Goal: Information Seeking & Learning: Check status

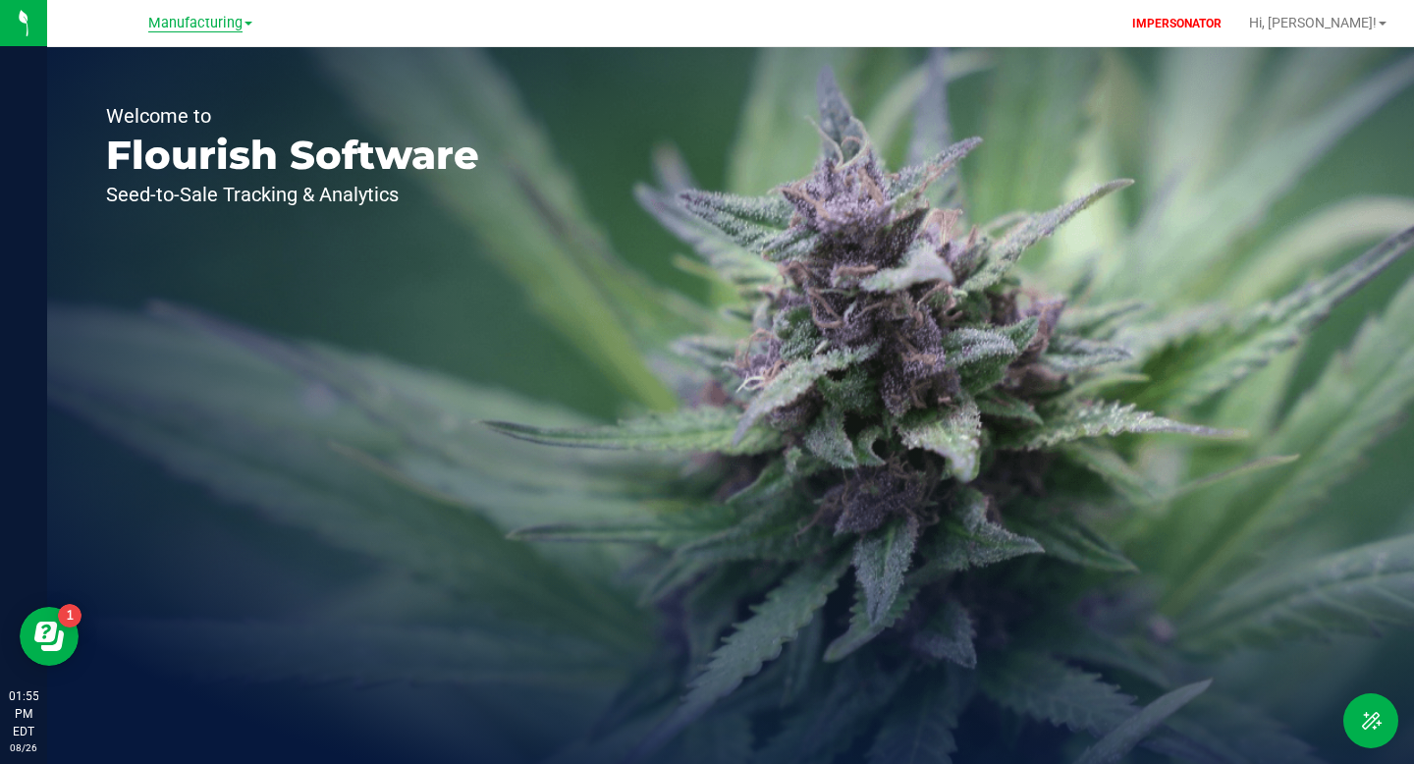
click at [201, 26] on span "Manufacturing" at bounding box center [195, 24] width 94 height 18
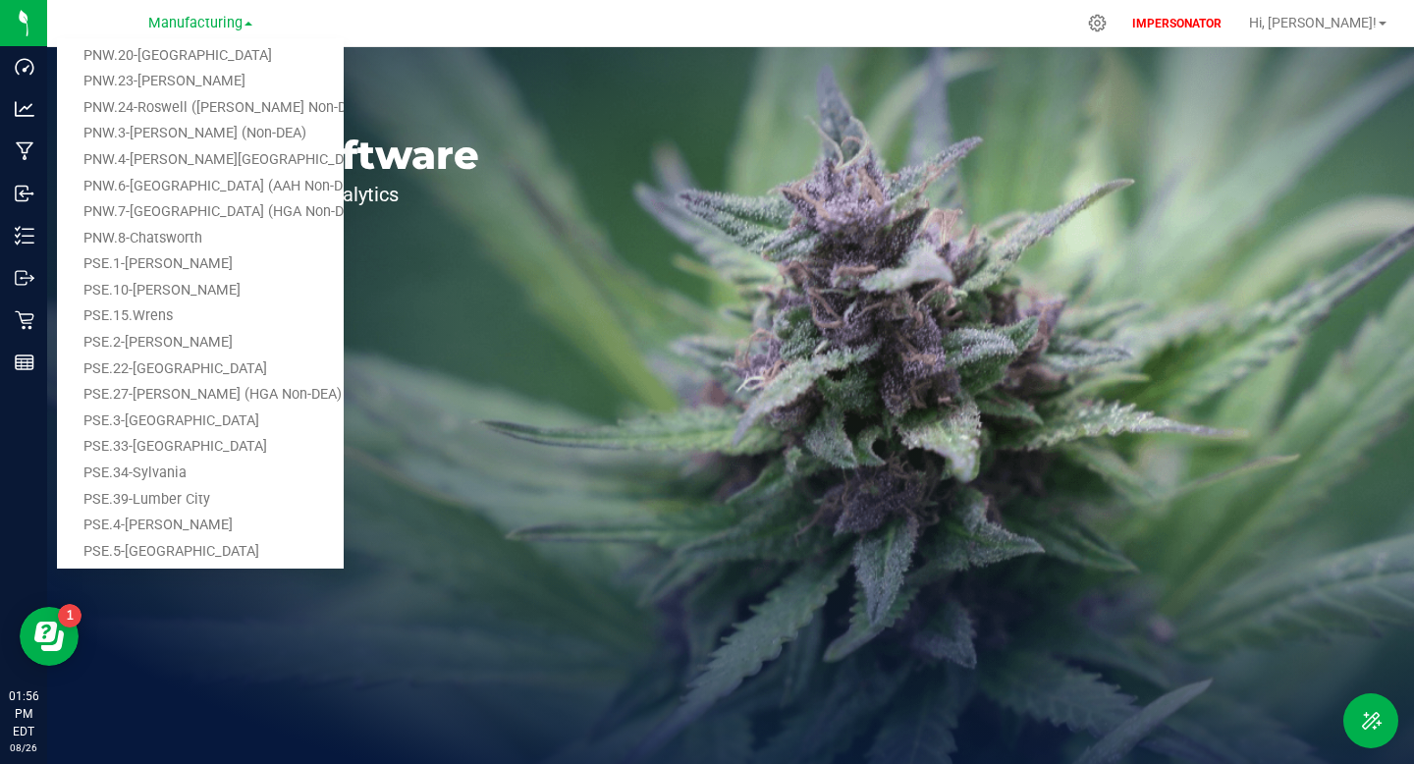
scroll to position [400, 0]
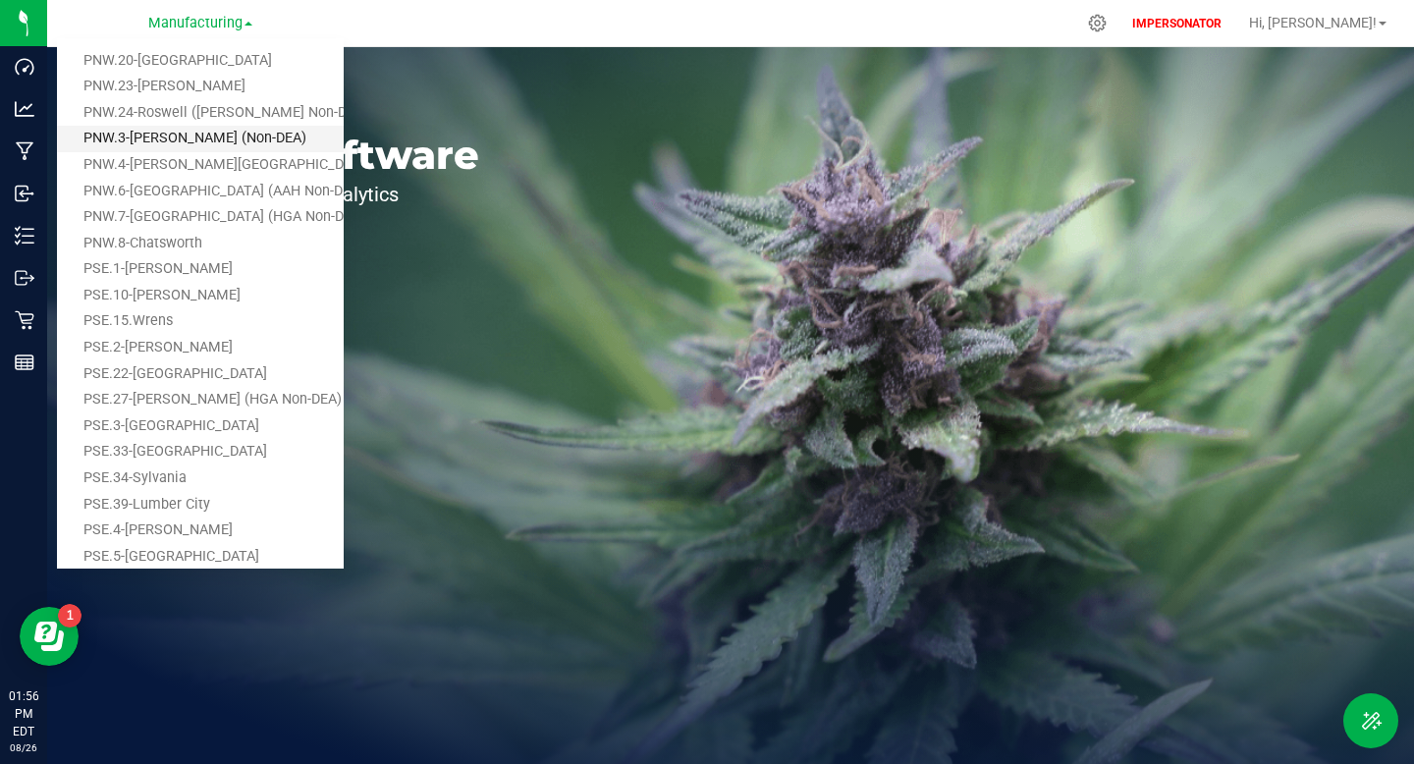
click at [191, 134] on link "PNW.3-Dalton (Non-DEA)" at bounding box center [200, 139] width 287 height 27
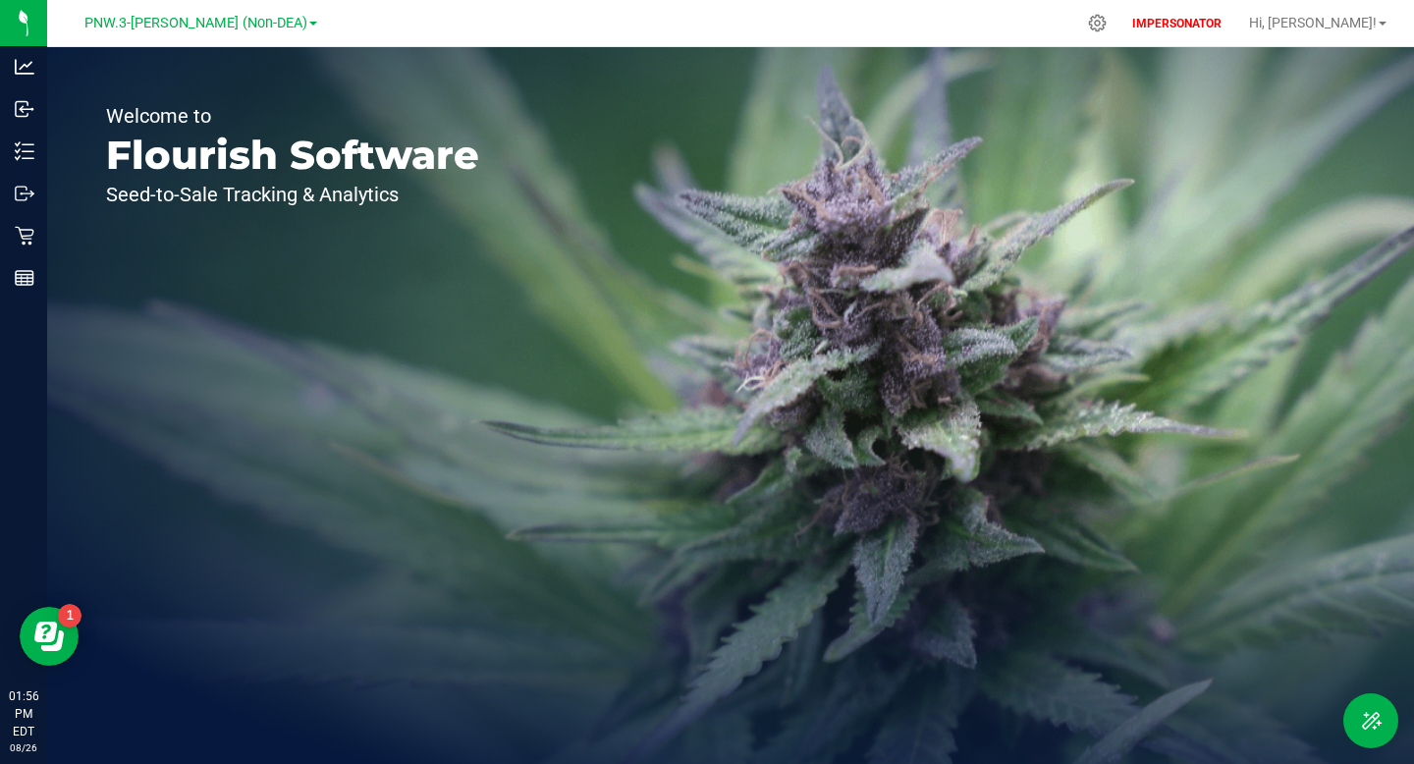
click at [170, 33] on div "PNW.3-Dalton (Non-DEA) Cultivation GA1 - Chamblee GA2 - Stockbridge GA3 - Marie…" at bounding box center [200, 23] width 233 height 24
click at [170, 18] on span "PNW.3-Dalton (Non-DEA)" at bounding box center [195, 24] width 223 height 18
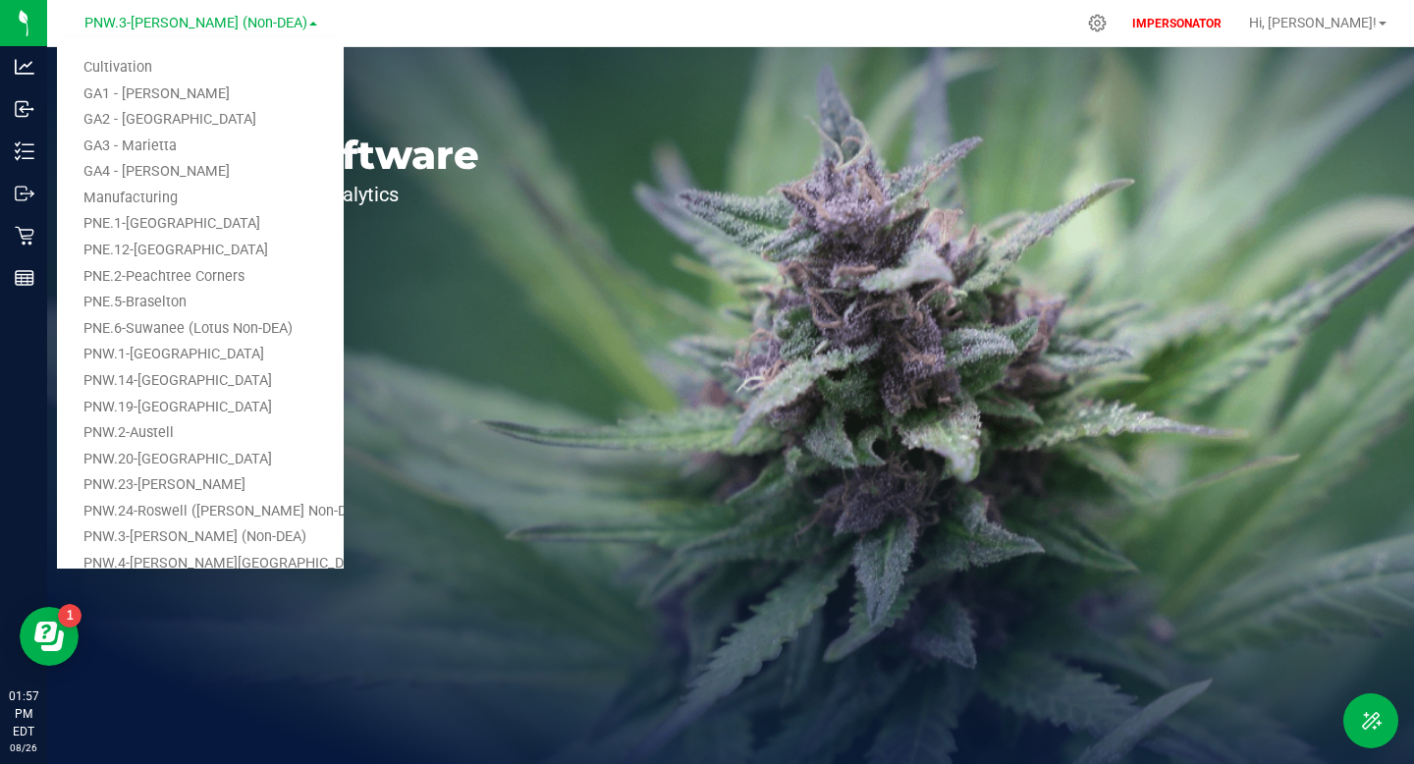
scroll to position [0, 0]
click at [175, 113] on link "GA2 - Stockbridge" at bounding box center [200, 121] width 287 height 27
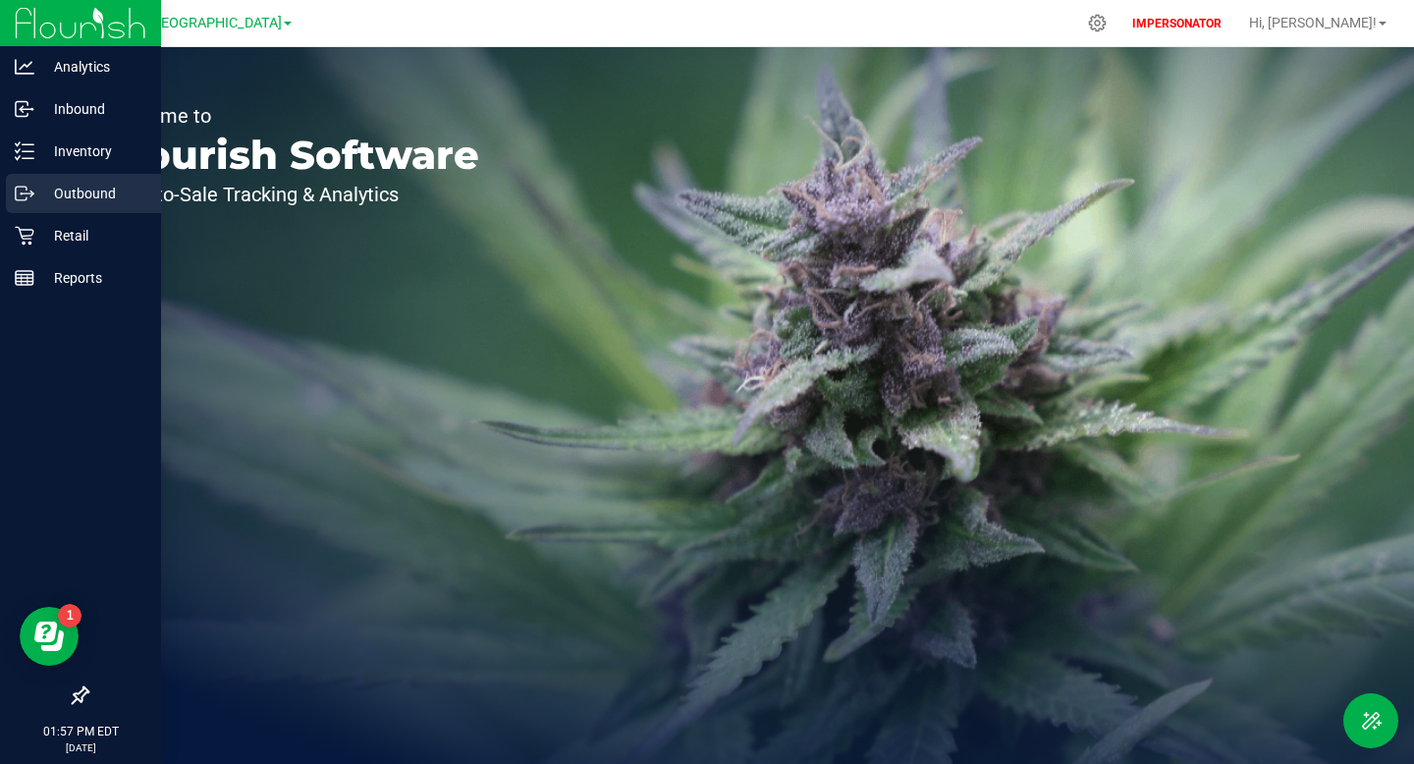
click at [77, 194] on p "Outbound" at bounding box center [93, 194] width 118 height 24
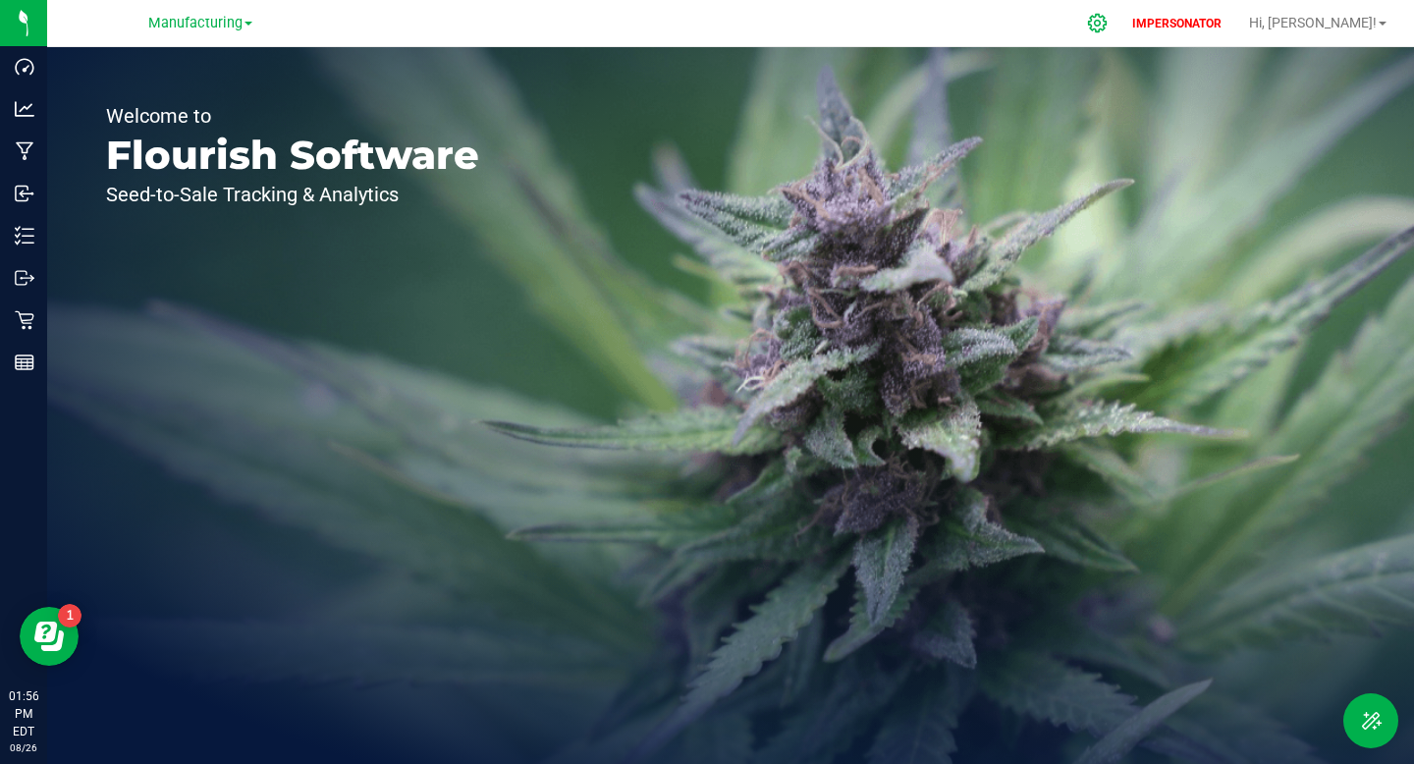
click at [1106, 22] on icon at bounding box center [1097, 23] width 19 height 19
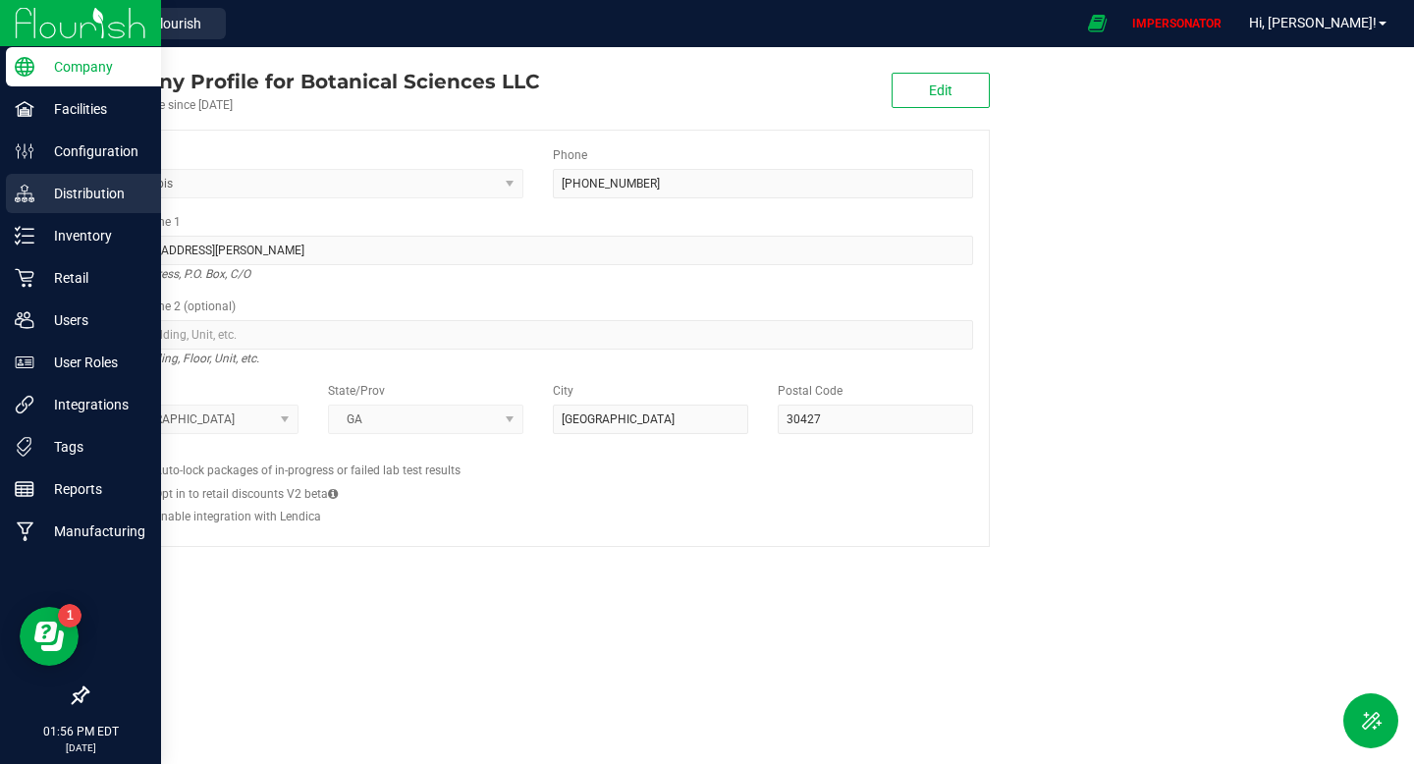
click at [85, 195] on p "Distribution" at bounding box center [93, 194] width 118 height 24
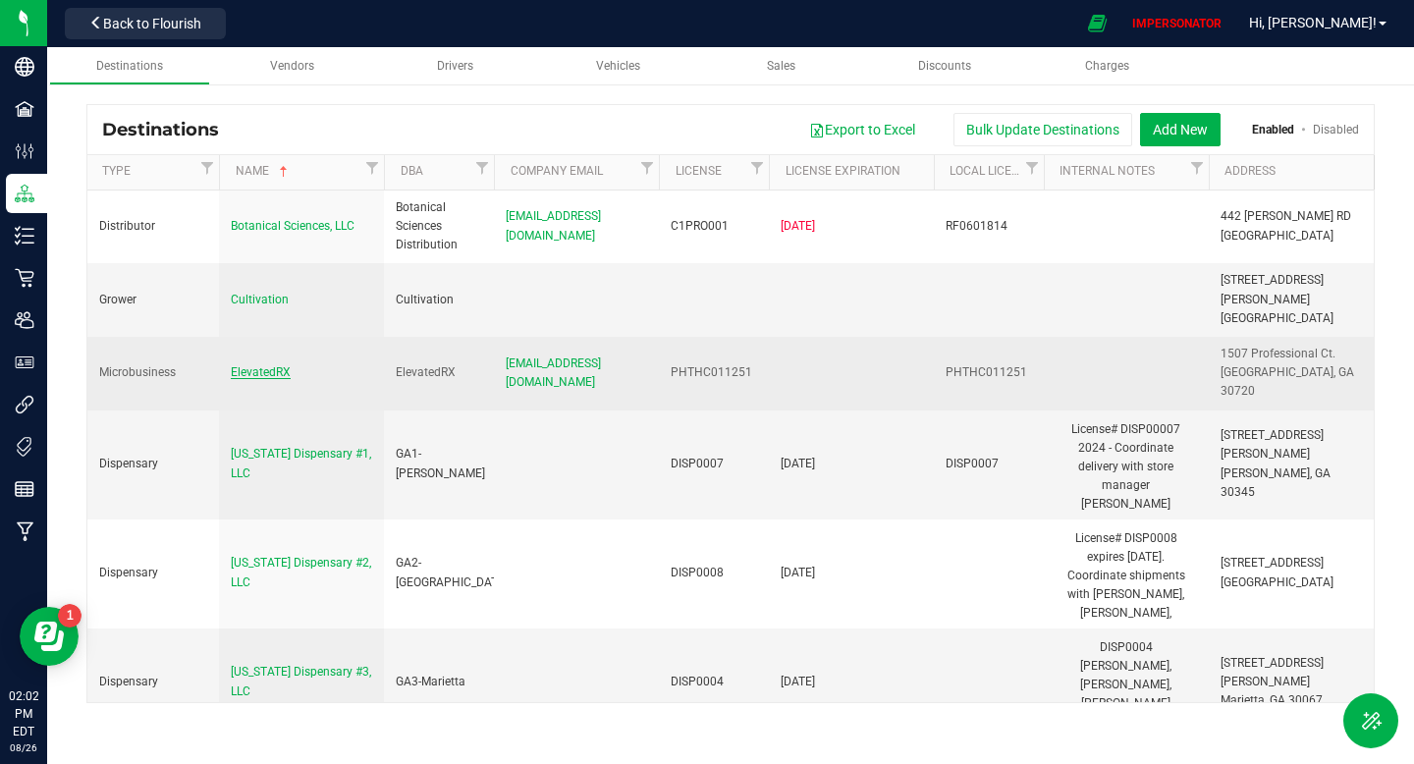
click at [276, 365] on span "ElevatedRX" at bounding box center [261, 372] width 60 height 14
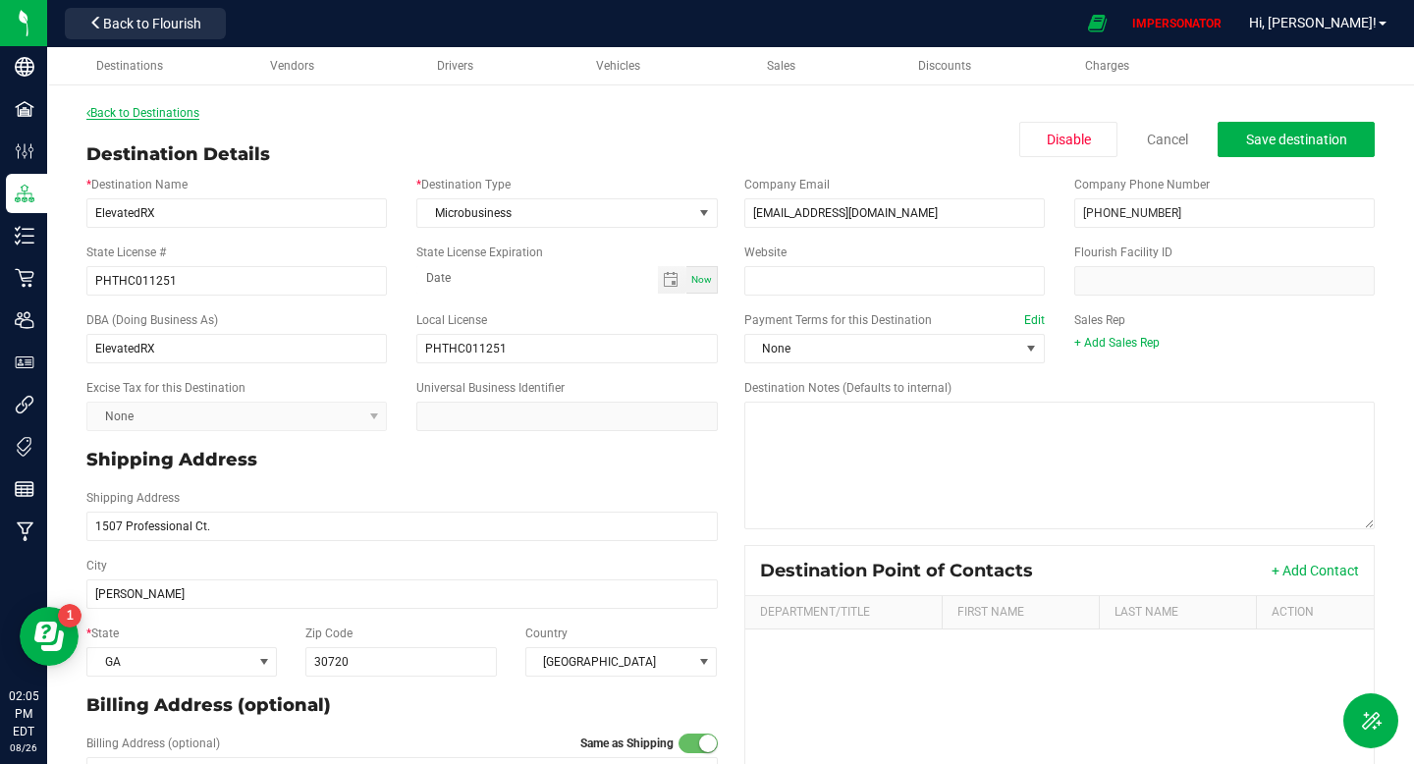
click at [167, 115] on link "Back to Destinations" at bounding box center [142, 113] width 113 height 14
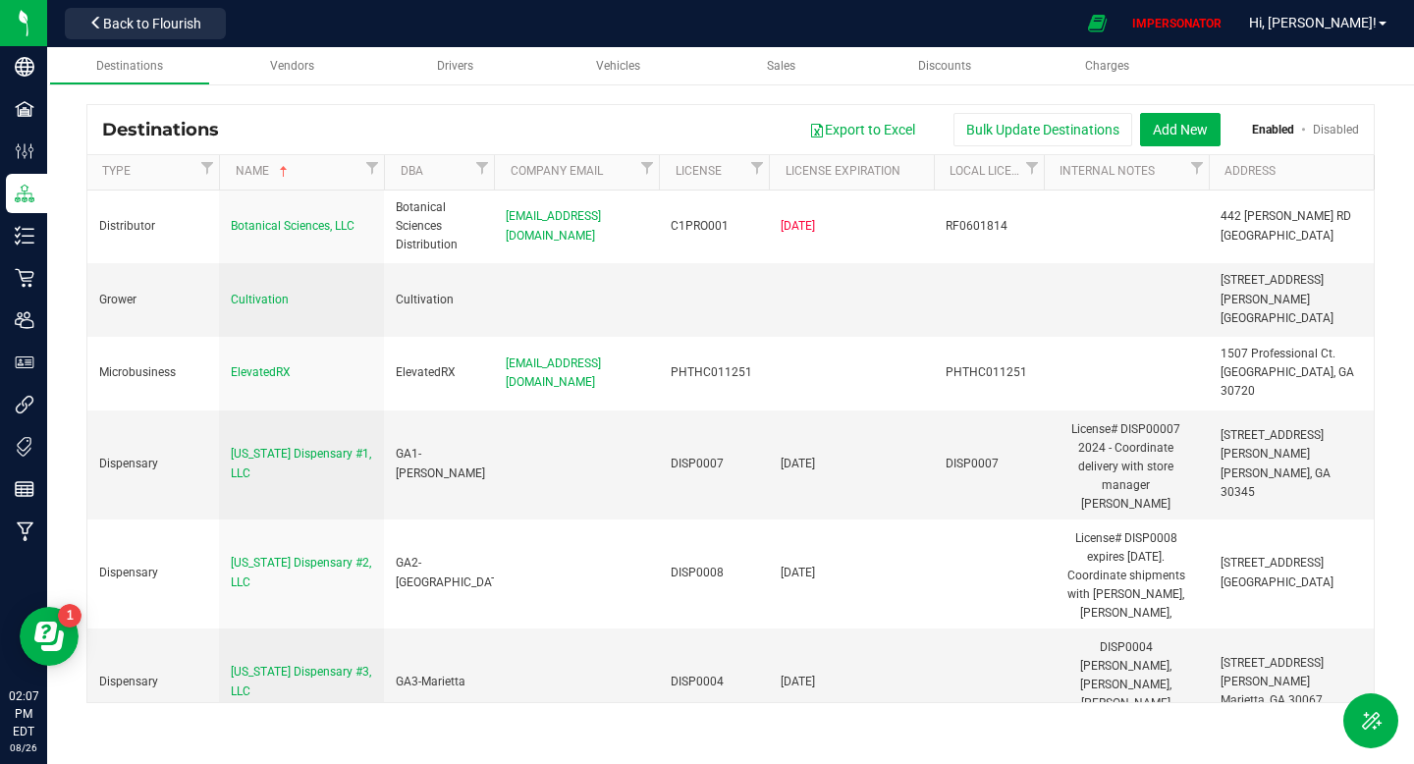
click at [1334, 130] on link "Disabled" at bounding box center [1336, 130] width 46 height 14
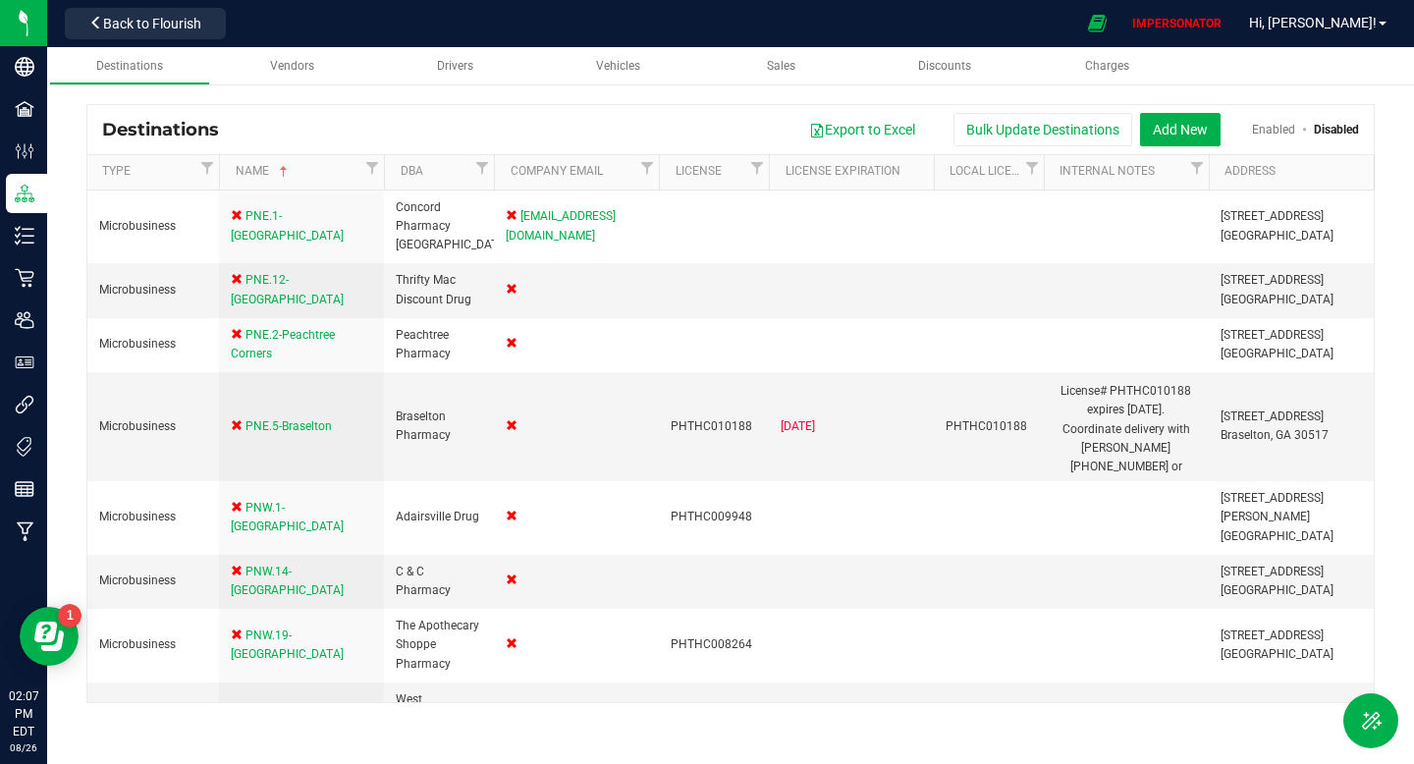
scroll to position [400, 0]
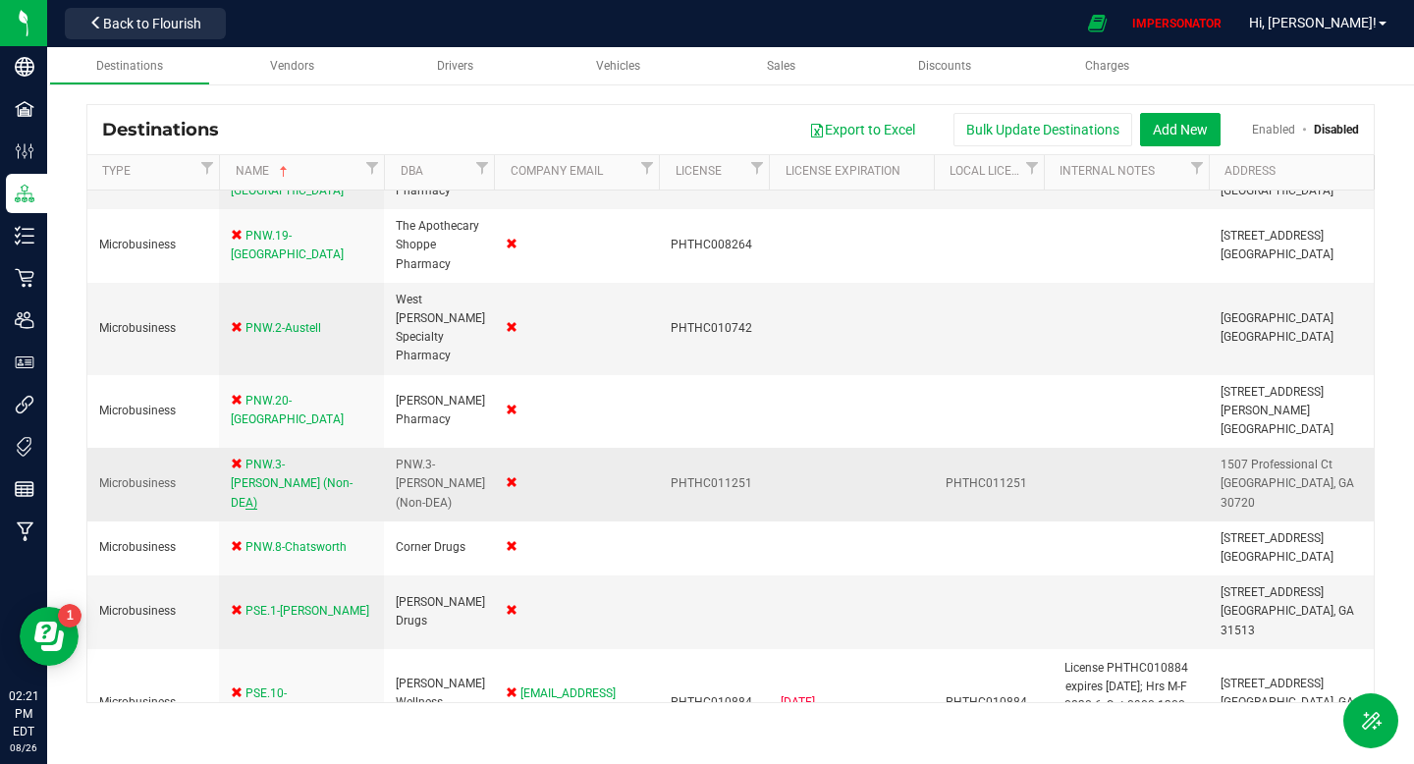
click at [276, 457] on span "PNW.3-Dalton (Non-DEA)" at bounding box center [292, 482] width 122 height 51
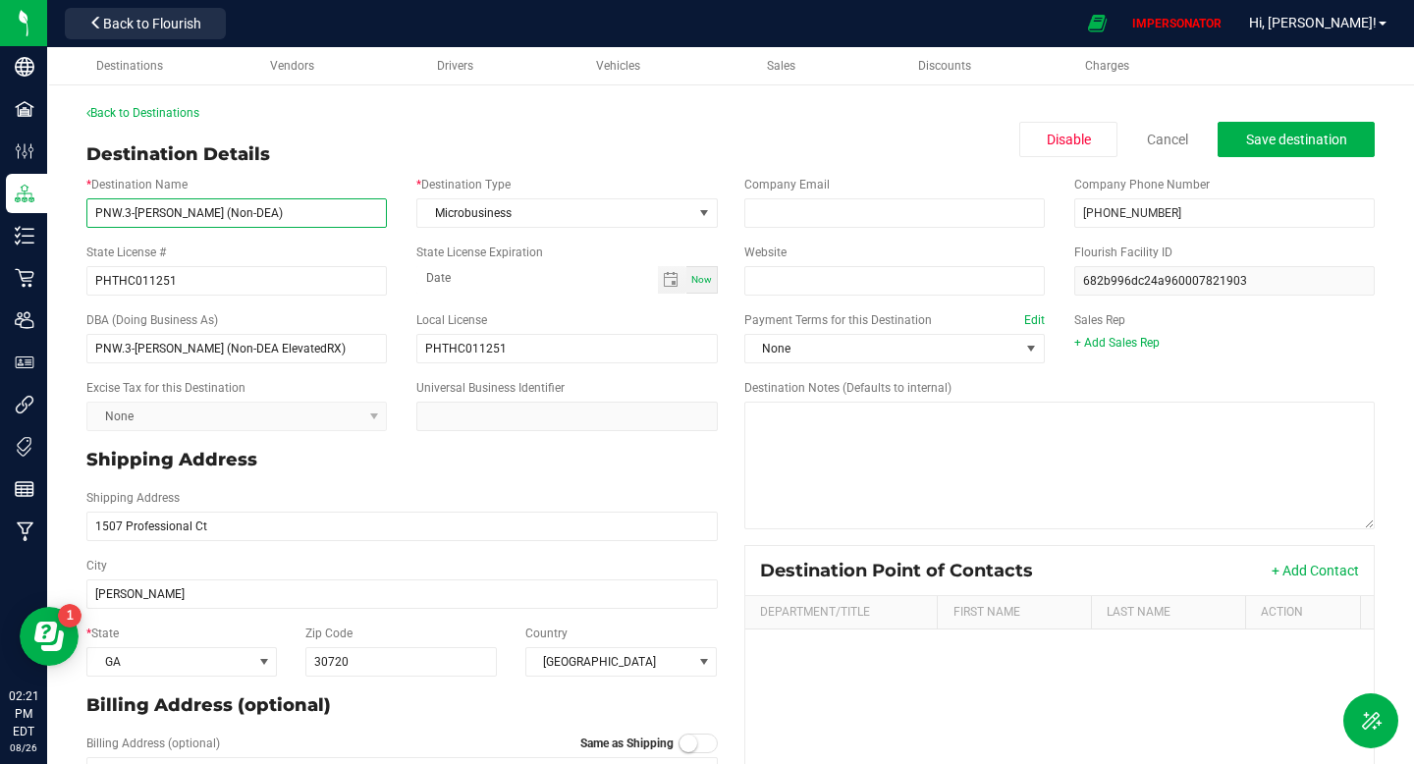
click at [194, 215] on input "PNW.3-Dalton (Non-DEA)" at bounding box center [236, 212] width 300 height 29
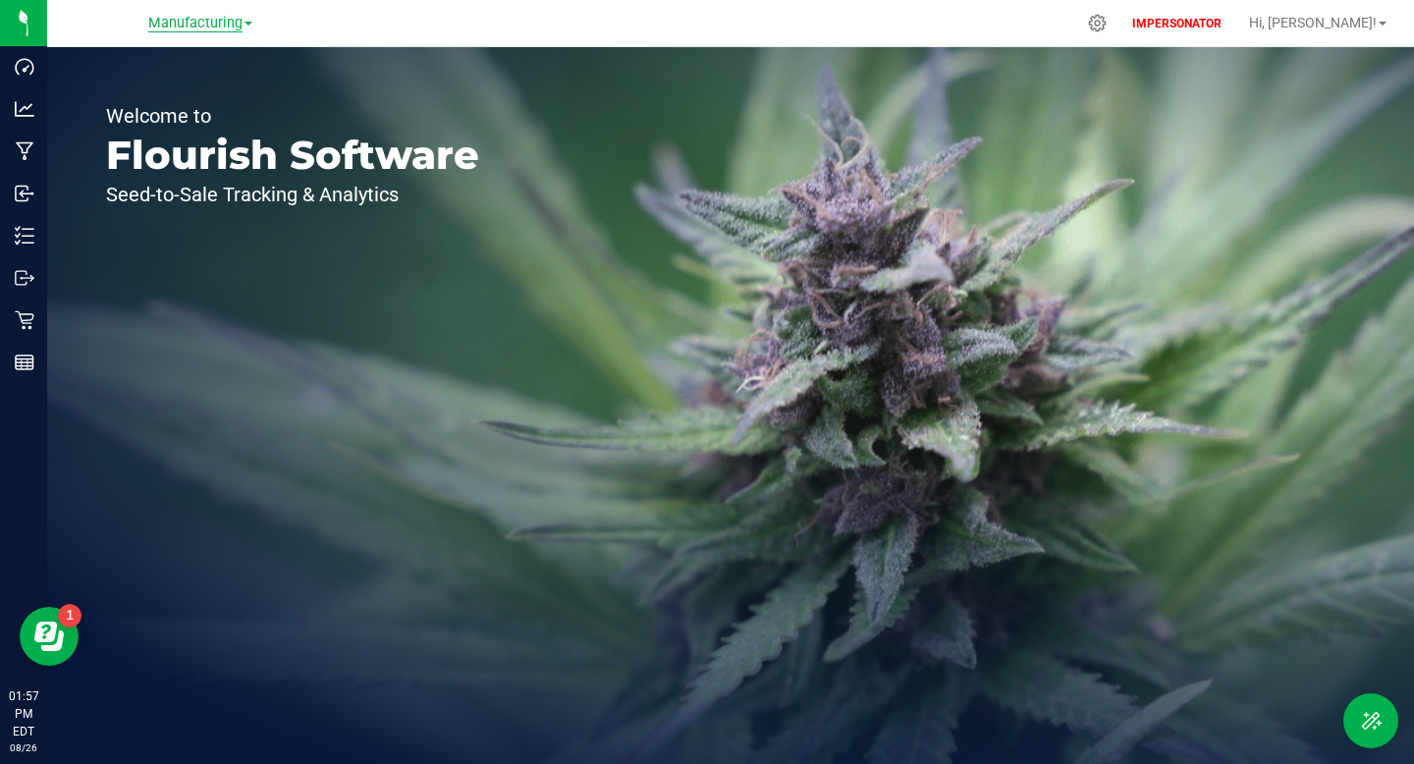
click at [190, 26] on span "Manufacturing" at bounding box center [195, 24] width 94 height 18
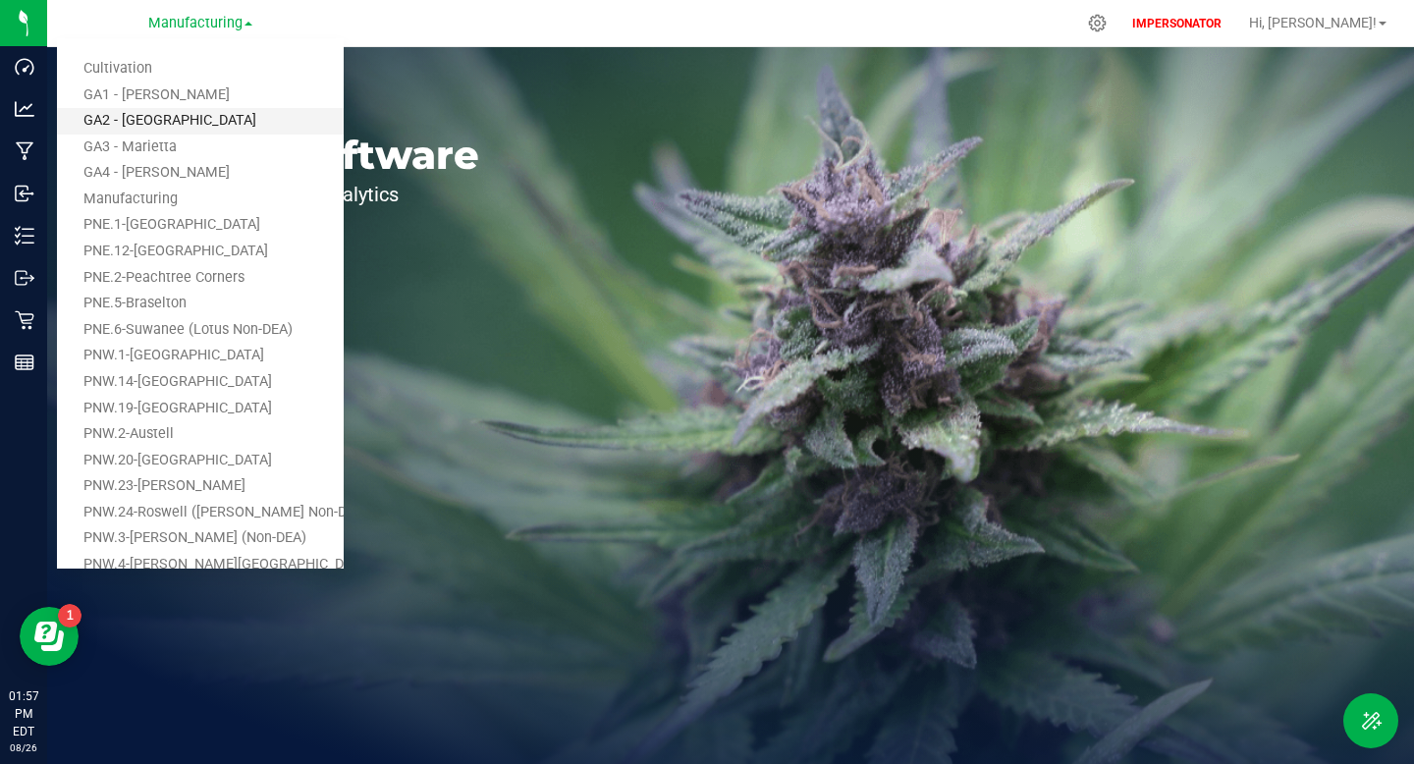
click at [186, 124] on link "GA2 - Stockbridge" at bounding box center [200, 121] width 287 height 27
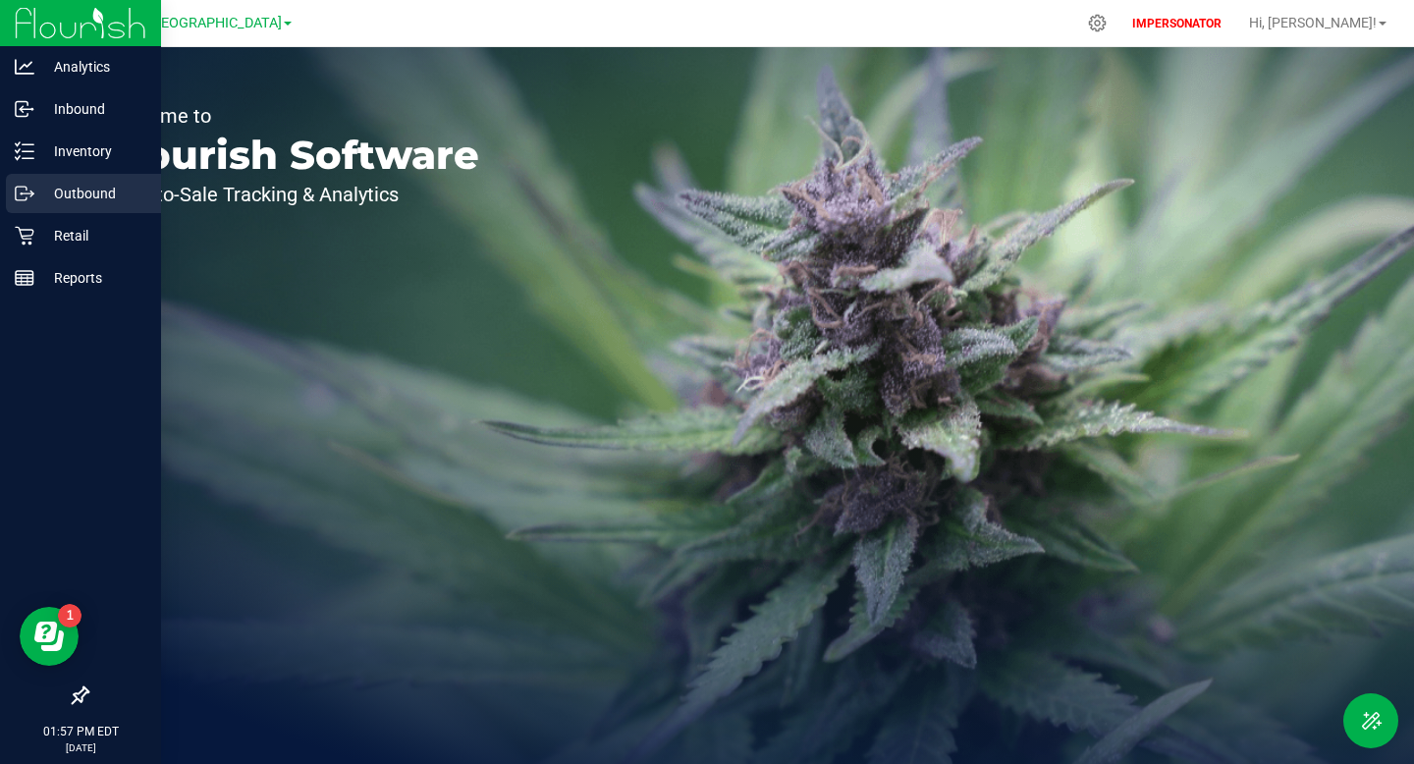
click at [97, 192] on p "Outbound" at bounding box center [93, 194] width 118 height 24
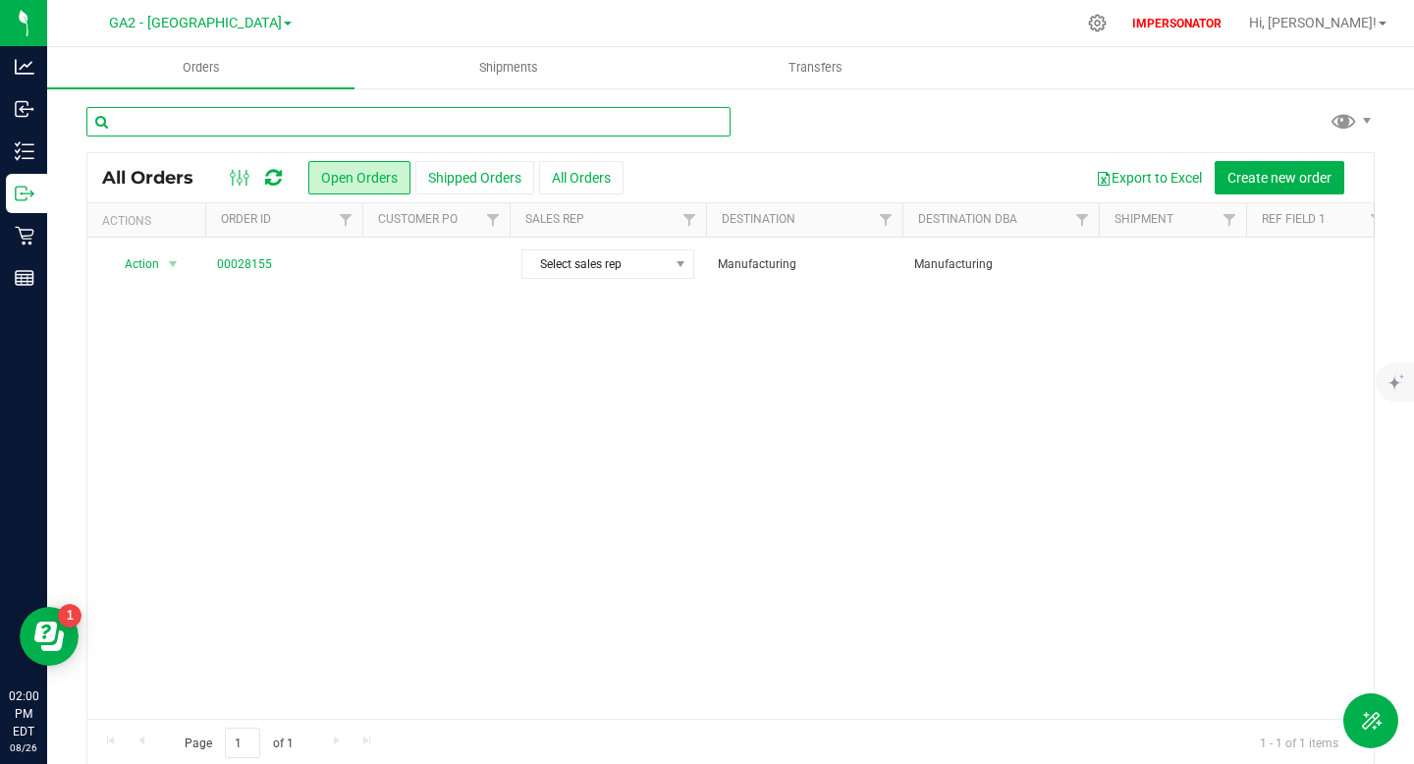
click at [365, 126] on input "text" at bounding box center [408, 121] width 644 height 29
paste input "28655"
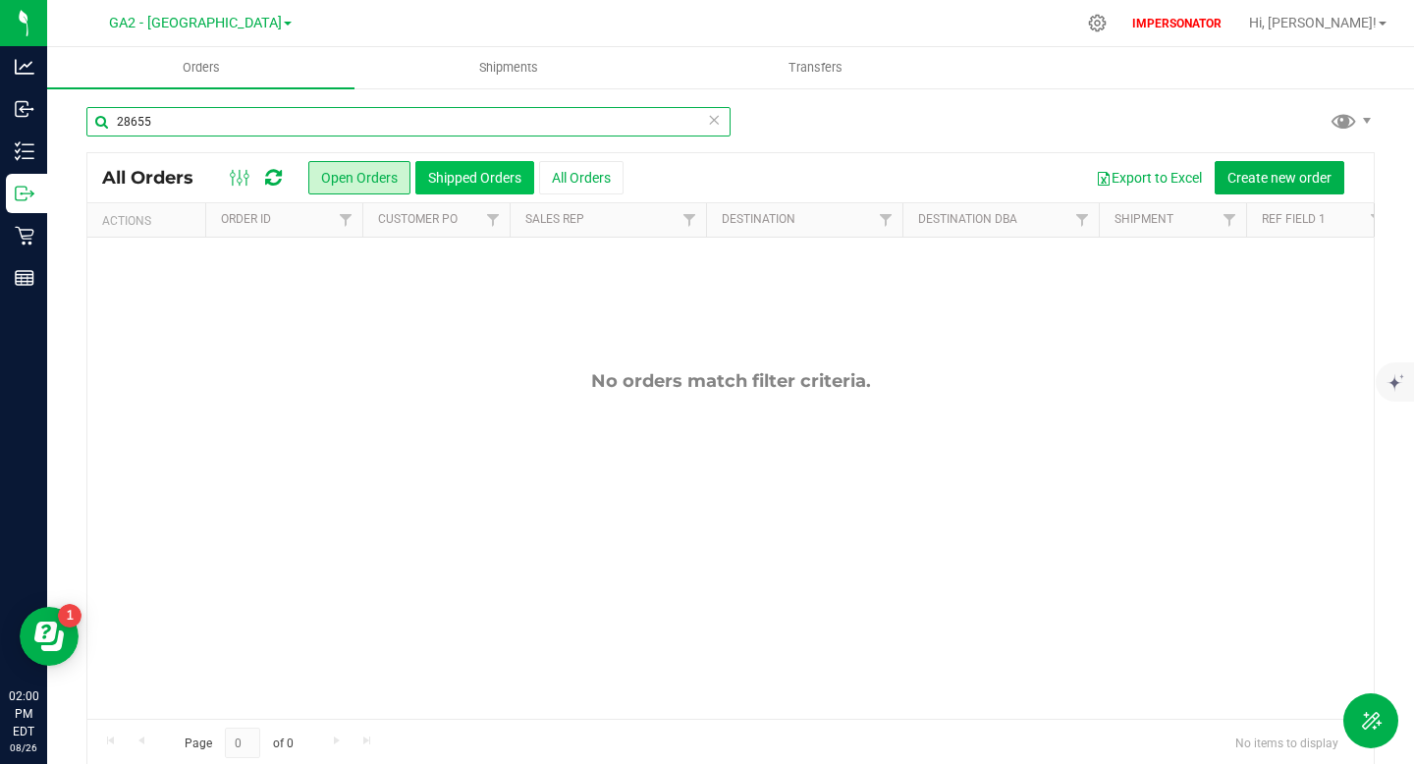
type input "28655"
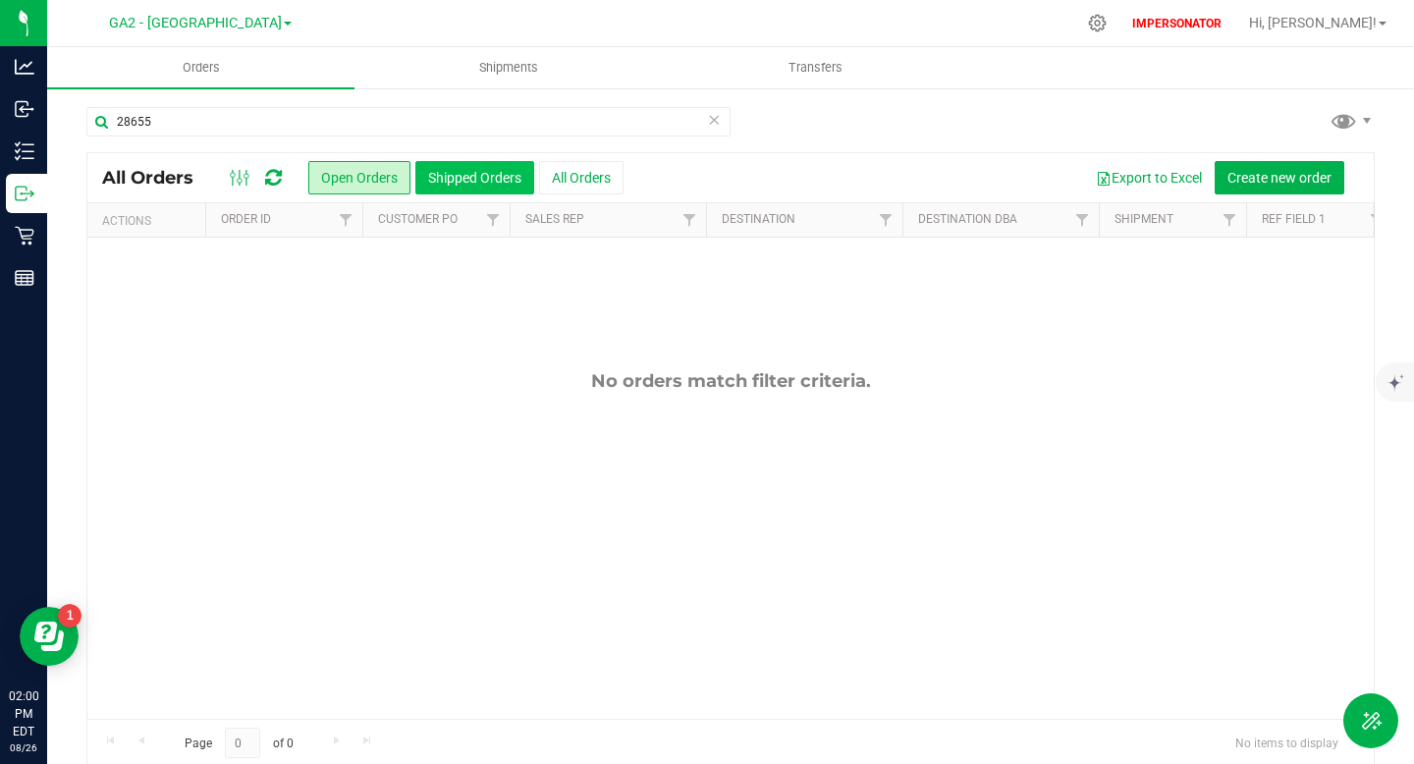
click at [477, 188] on button "Shipped Orders" at bounding box center [474, 177] width 119 height 33
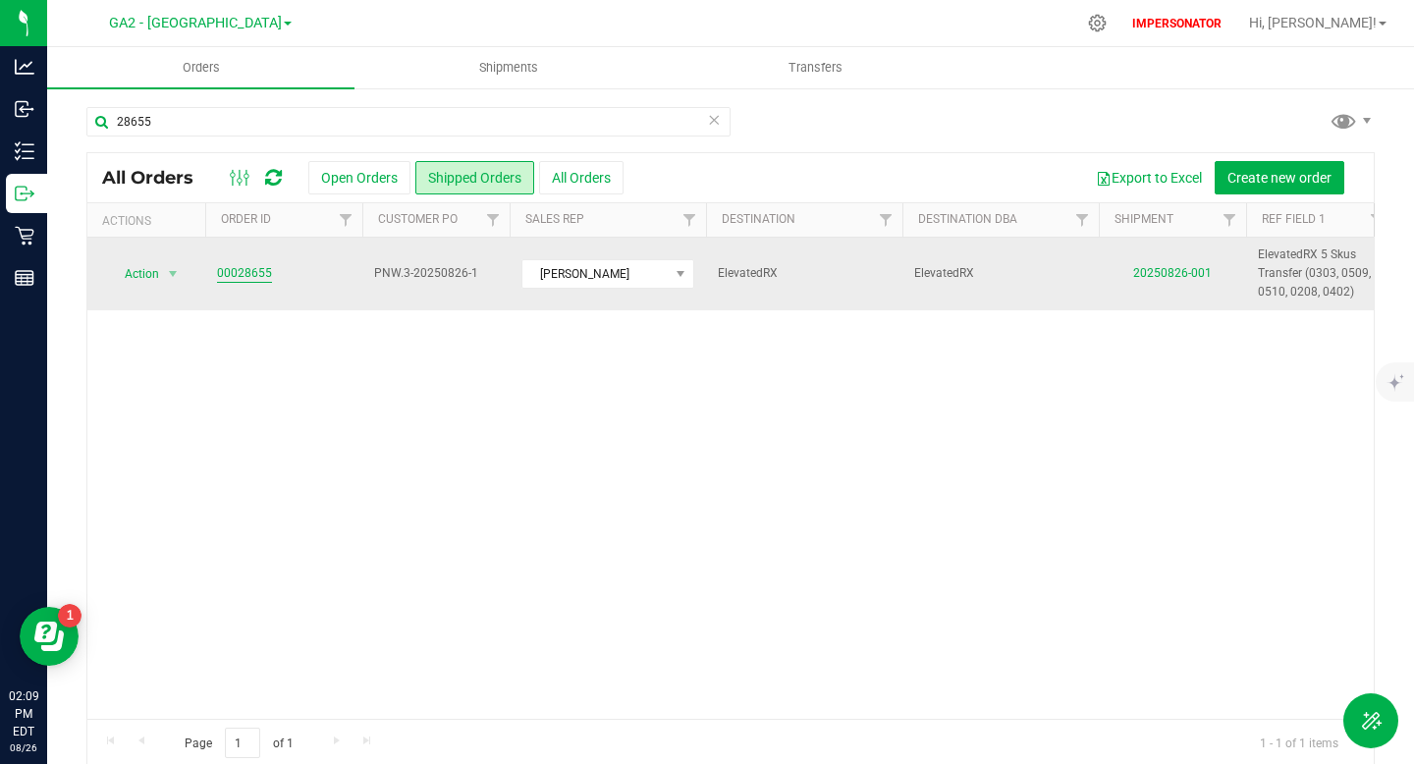
click at [239, 270] on link "00028655" at bounding box center [244, 273] width 55 height 19
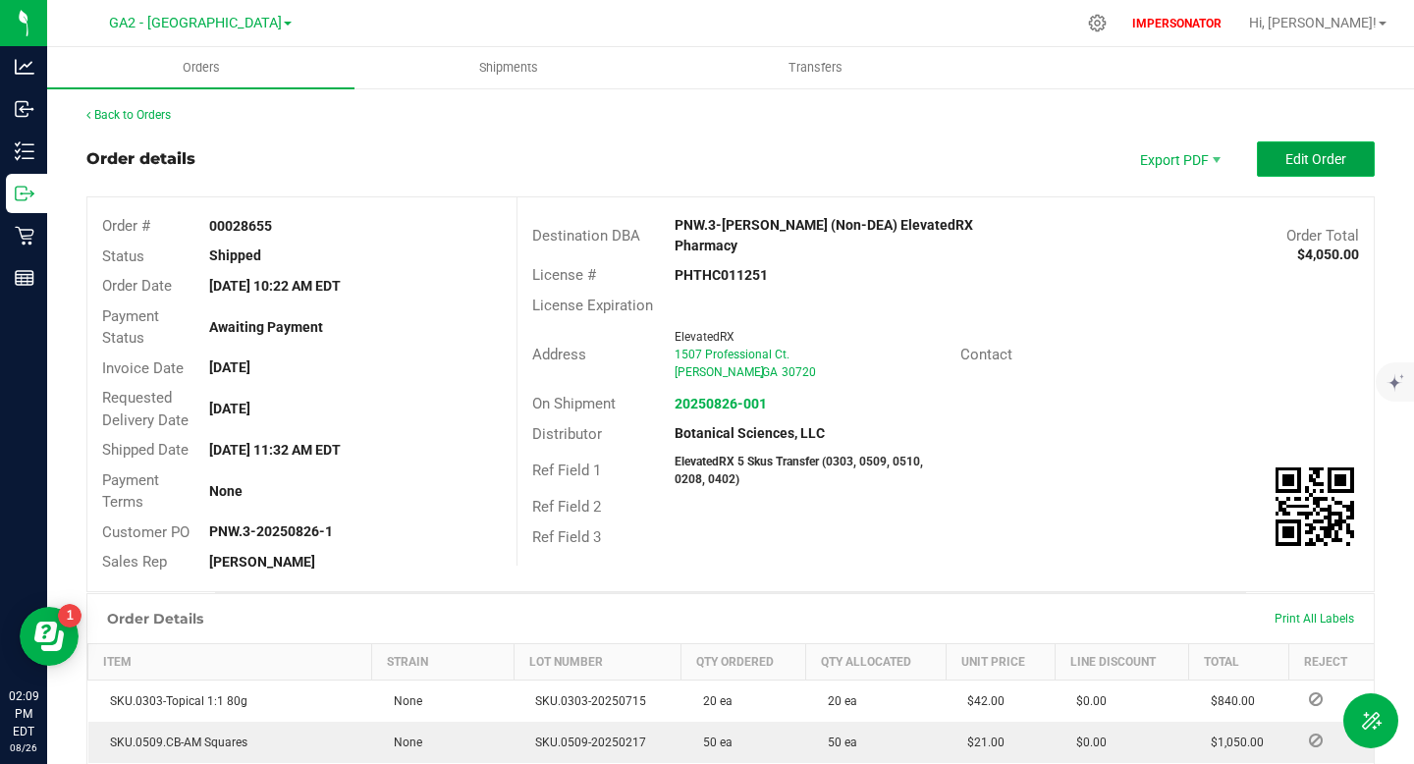
click at [1306, 151] on span "Edit Order" at bounding box center [1315, 159] width 61 height 16
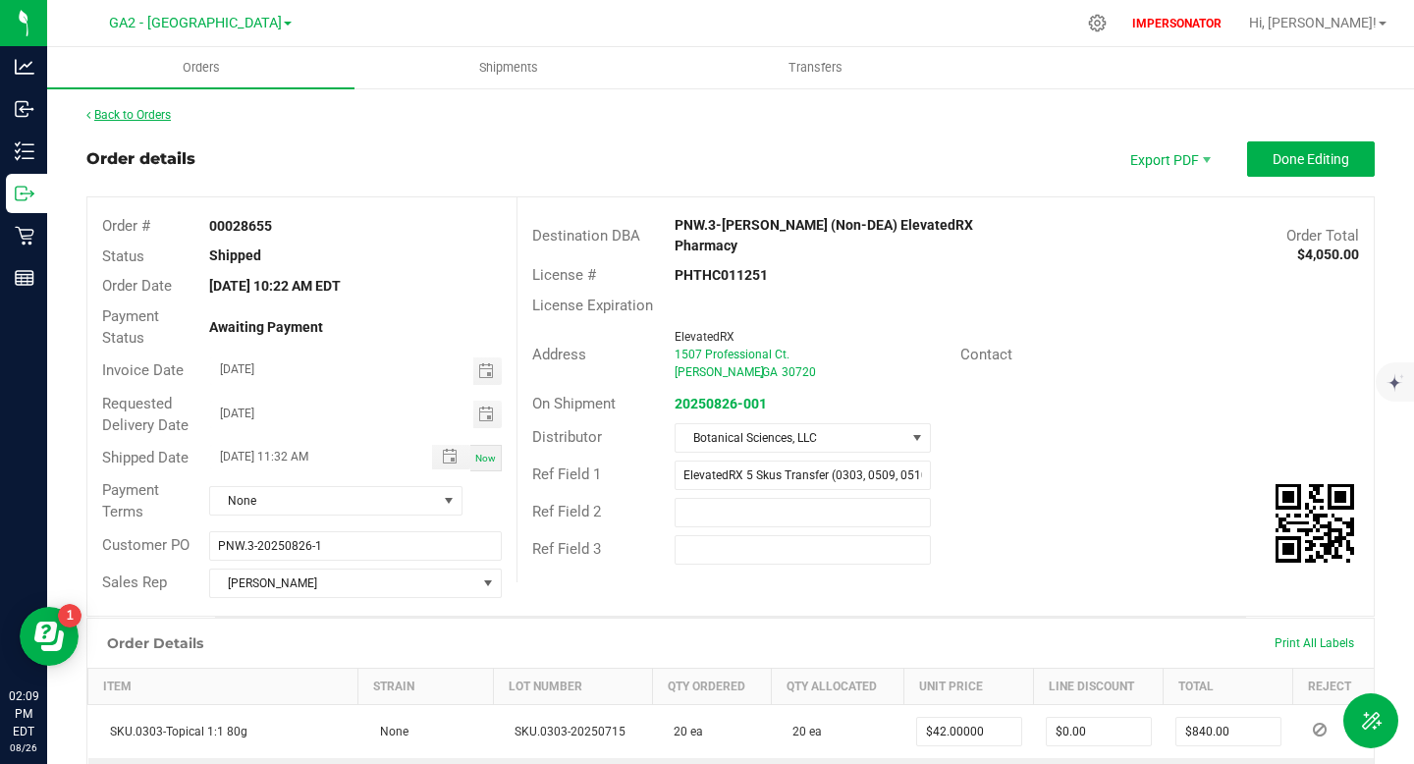
click at [123, 116] on link "Back to Orders" at bounding box center [128, 115] width 84 height 14
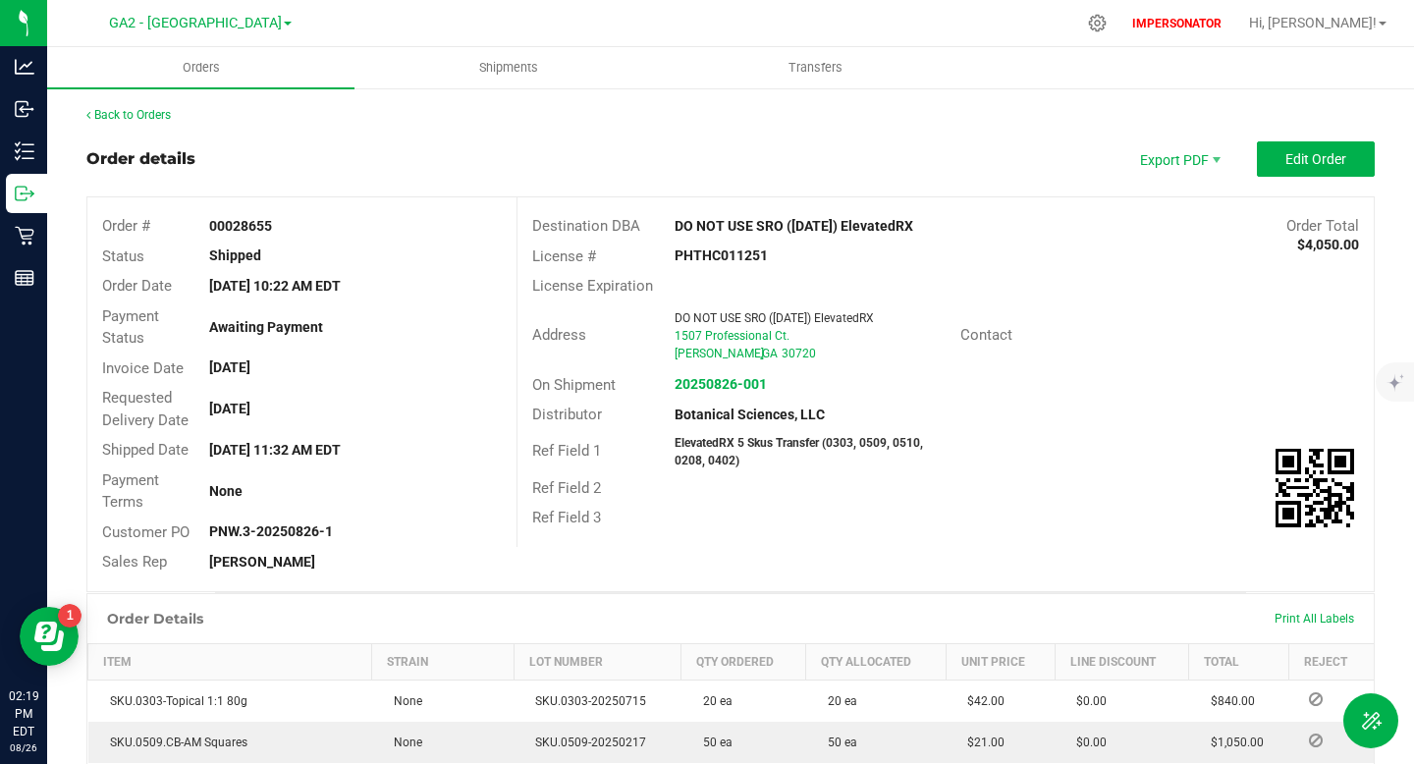
click at [255, 223] on strong "00028655" at bounding box center [240, 226] width 63 height 16
copy strong "00028655"
drag, startPoint x: 132, startPoint y: 20, endPoint x: 247, endPoint y: 22, distance: 115.9
click at [247, 22] on div "GA2 - Stockbridge Cultivation GA1 - Chamblee GA2 - Stockbridge GA3 - Marietta G…" at bounding box center [200, 23] width 287 height 30
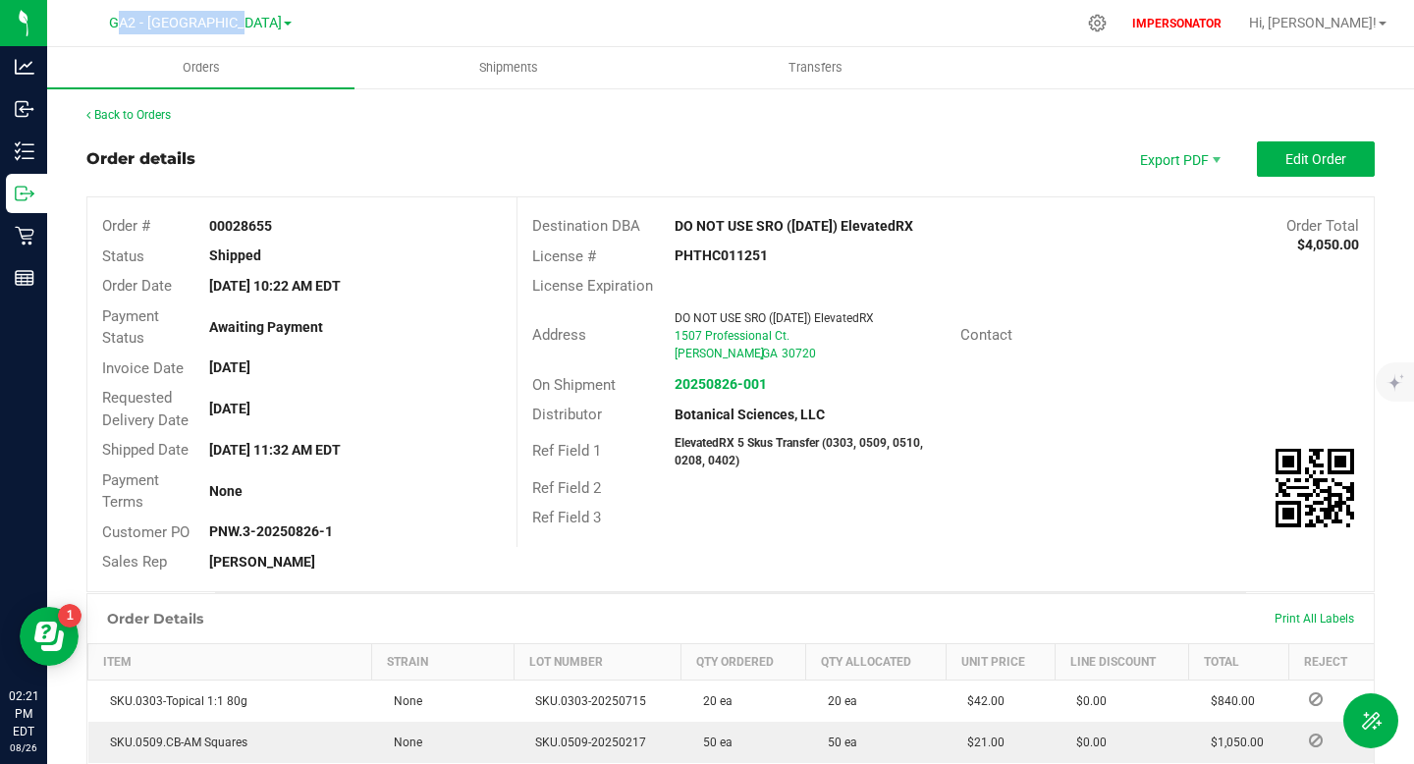
copy span "GA2 - Stockbridge"
click at [378, 159] on div "Order details Export PDF Edit Order" at bounding box center [730, 158] width 1288 height 35
click at [250, 218] on strong "00028655" at bounding box center [240, 226] width 63 height 16
copy strong "00028655"
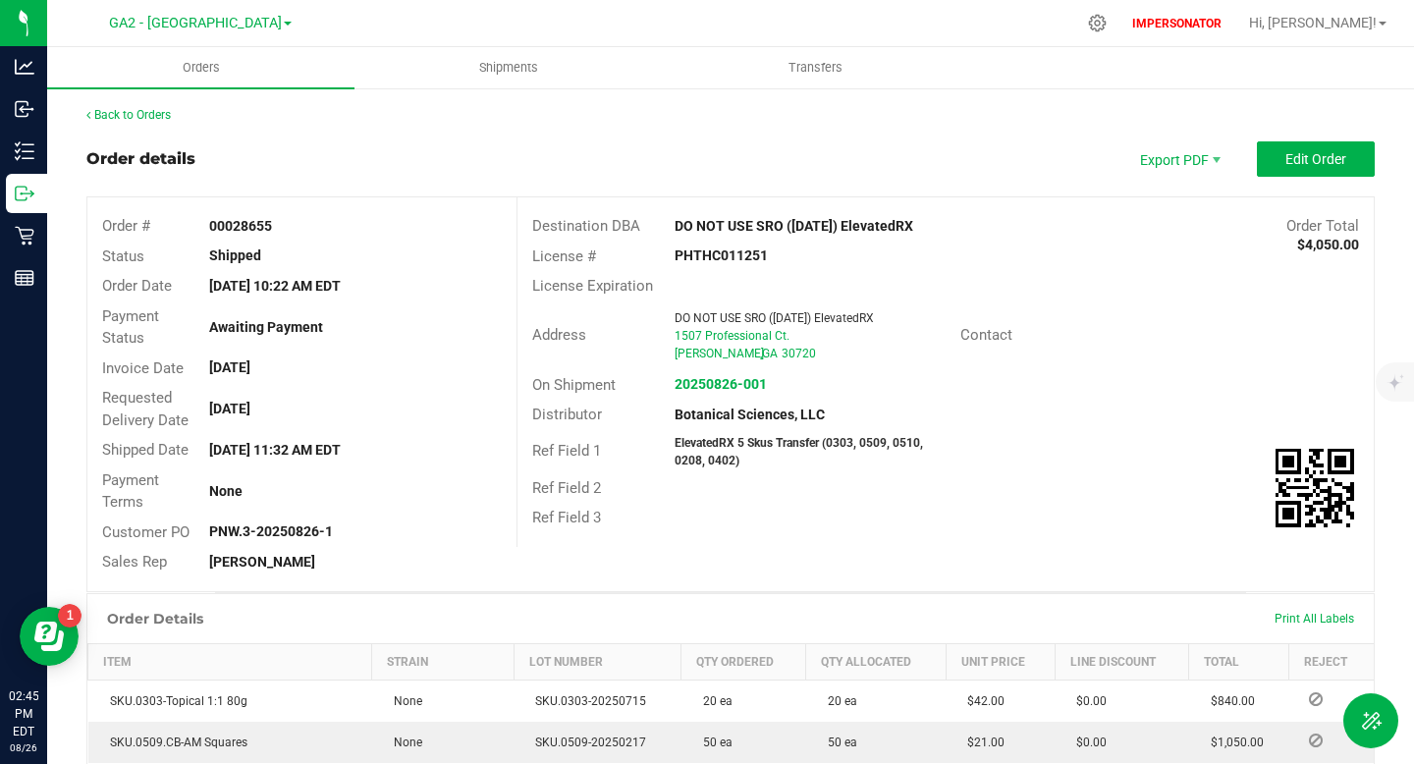
scroll to position [1, 0]
copy strong "00028655"
drag, startPoint x: 132, startPoint y: 27, endPoint x: 246, endPoint y: 27, distance: 114.9
click at [246, 27] on div "GA2 - Stockbridge Cultivation GA1 - Chamblee GA2 - Stockbridge GA3 - Marietta G…" at bounding box center [200, 23] width 287 height 30
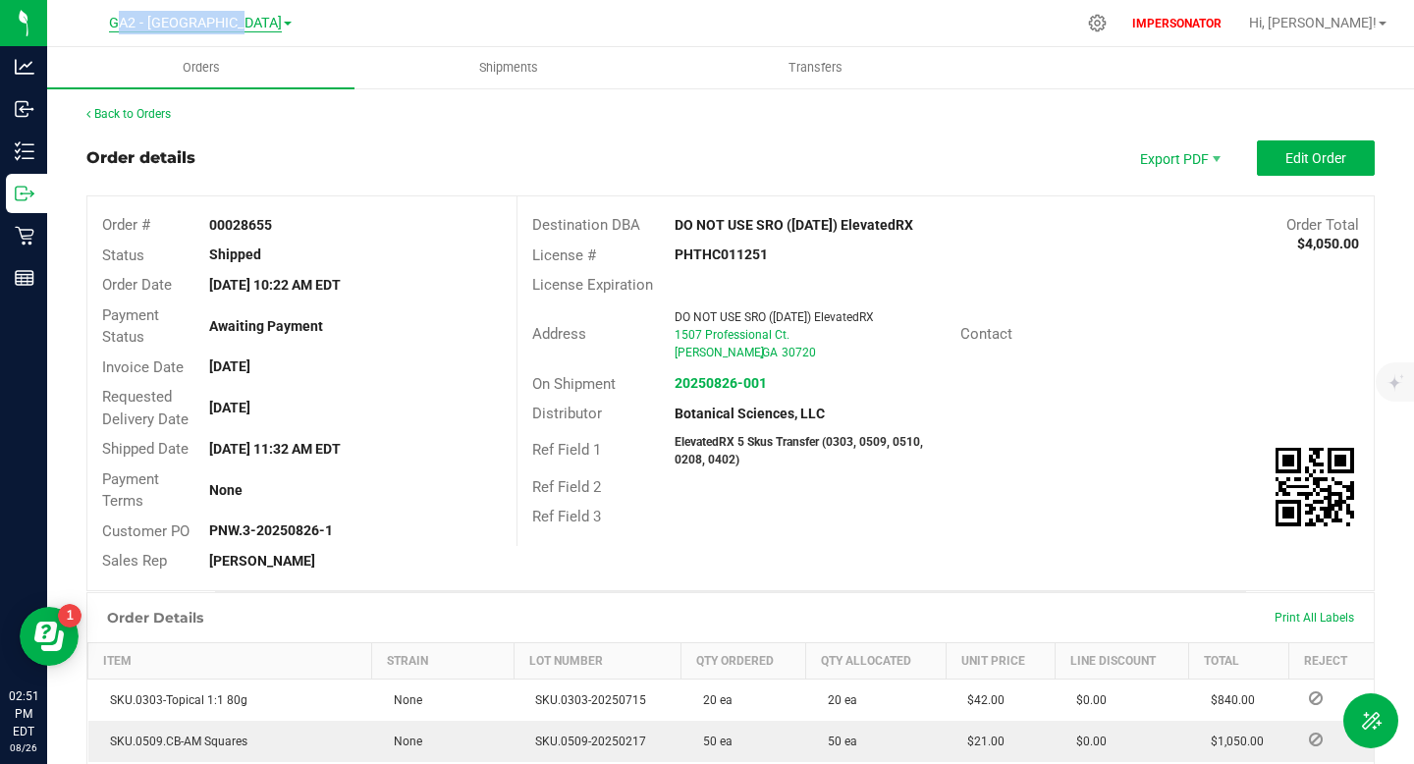
copy span "GA2 - Stockbridge"
